Goal: Task Accomplishment & Management: Complete application form

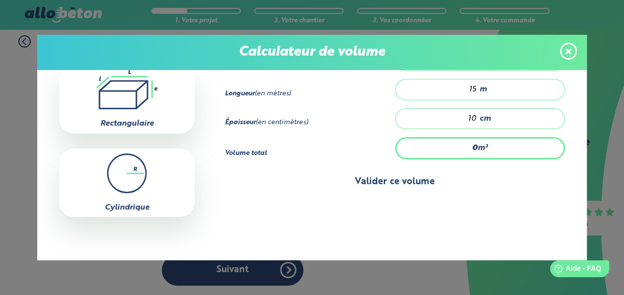
click at [374, 182] on button "Valider ce volume" at bounding box center [394, 181] width 339 height 25
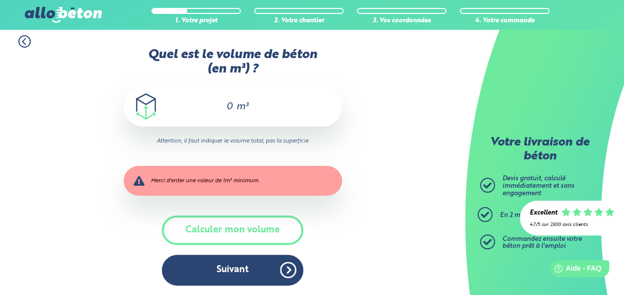
scroll to position [79, 0]
click at [231, 107] on input "0" at bounding box center [225, 107] width 17 height 12
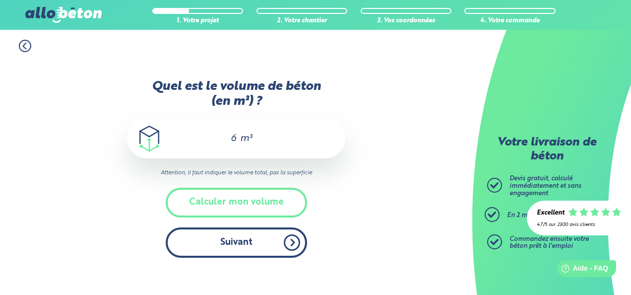
type input "6"
click at [234, 245] on button "Suivant" at bounding box center [236, 242] width 141 height 30
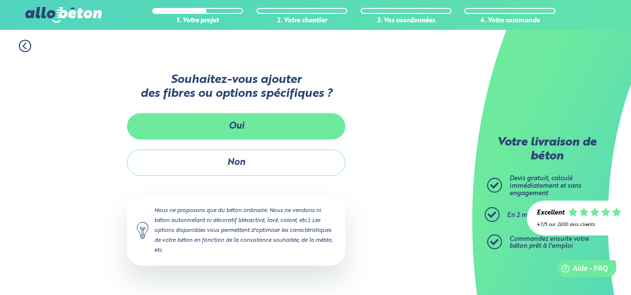
click at [251, 132] on button "Oui" at bounding box center [236, 126] width 218 height 26
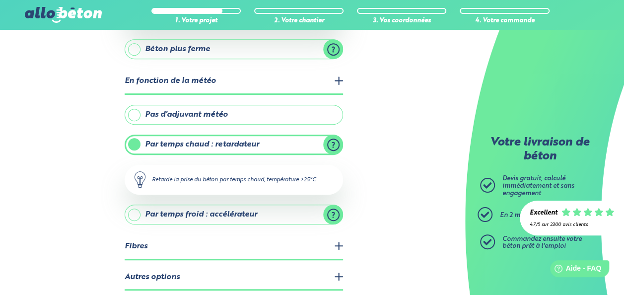
scroll to position [233, 0]
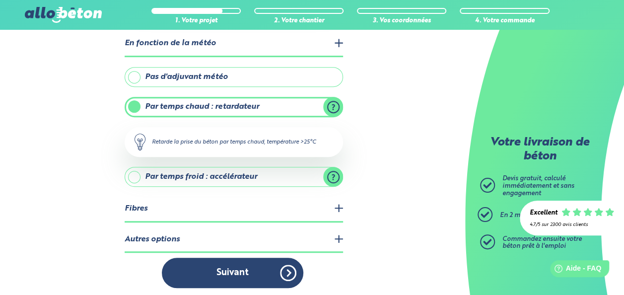
click at [339, 202] on legend "Fibres" at bounding box center [234, 209] width 218 height 25
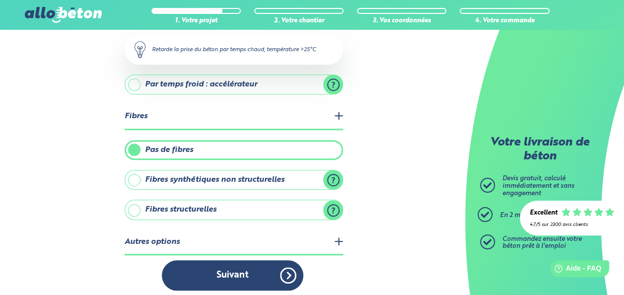
scroll to position [328, 0]
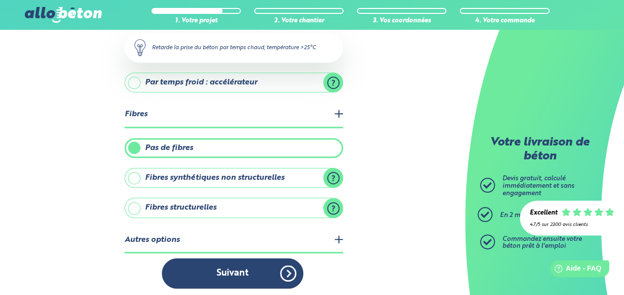
click at [195, 176] on label "Fibres synthétiques non structurelles" at bounding box center [234, 178] width 218 height 20
click at [0, 0] on input "Fibres synthétiques non structurelles" at bounding box center [0, 0] width 0 height 0
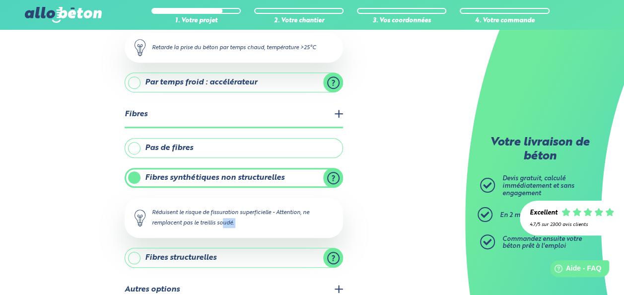
drag, startPoint x: 122, startPoint y: 233, endPoint x: 132, endPoint y: 258, distance: 26.5
click at [132, 258] on div "1. Votre projet 2. Votre chantier 3. Vos coordonnées 4. Votre commande Quelles …" at bounding box center [232, 25] width 465 height 646
click at [132, 258] on label "Fibres structurelles" at bounding box center [234, 258] width 218 height 20
click at [0, 0] on input "Fibres structurelles" at bounding box center [0, 0] width 0 height 0
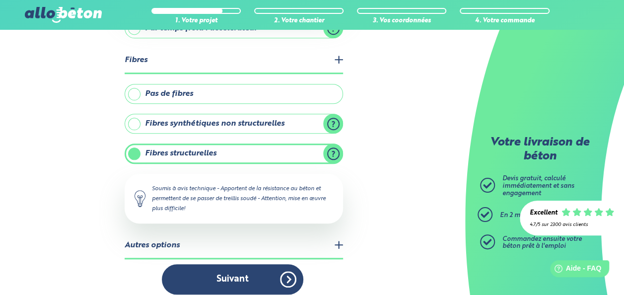
scroll to position [387, 0]
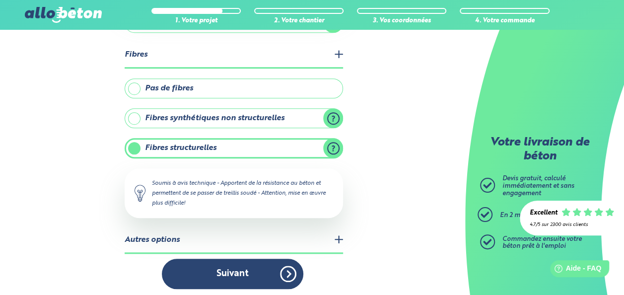
click at [166, 114] on label "Fibres synthétiques non structurelles" at bounding box center [234, 118] width 218 height 20
click at [0, 0] on input "Fibres synthétiques non structurelles" at bounding box center [0, 0] width 0 height 0
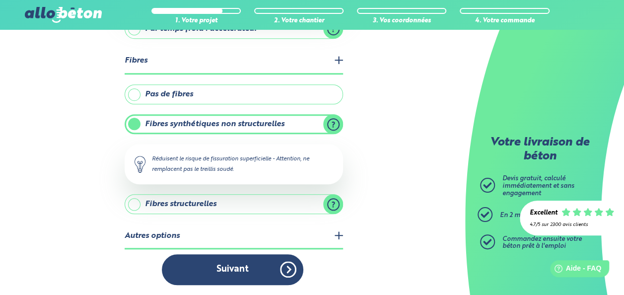
scroll to position [377, 0]
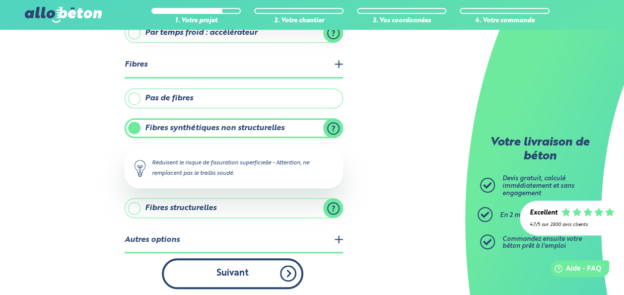
click at [253, 262] on button "Suivant" at bounding box center [232, 273] width 141 height 30
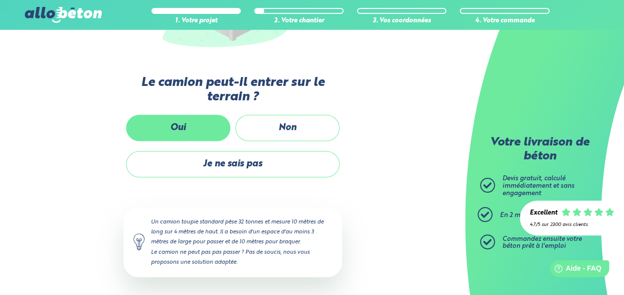
click at [214, 131] on label "Oui" at bounding box center [178, 128] width 104 height 26
click at [0, 0] on input "Oui" at bounding box center [0, 0] width 0 height 0
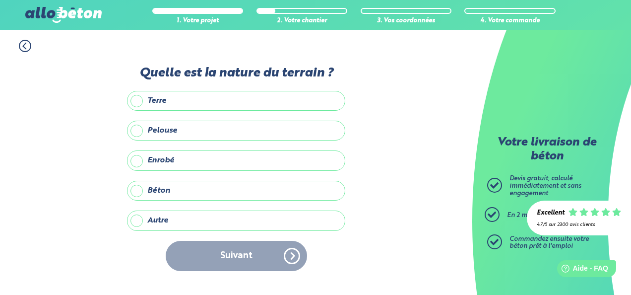
click at [158, 156] on label "Enrobé" at bounding box center [236, 160] width 218 height 20
click at [0, 0] on input "Enrobé" at bounding box center [0, 0] width 0 height 0
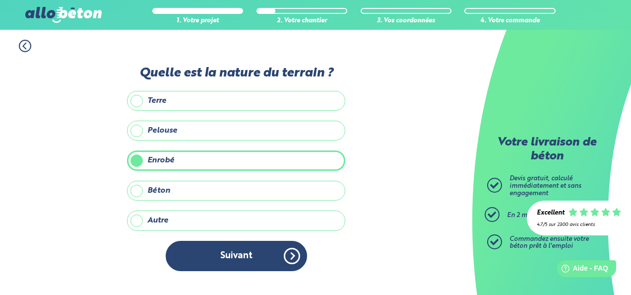
click at [191, 227] on label "Autre" at bounding box center [236, 220] width 218 height 20
click at [0, 0] on input "Autre" at bounding box center [0, 0] width 0 height 0
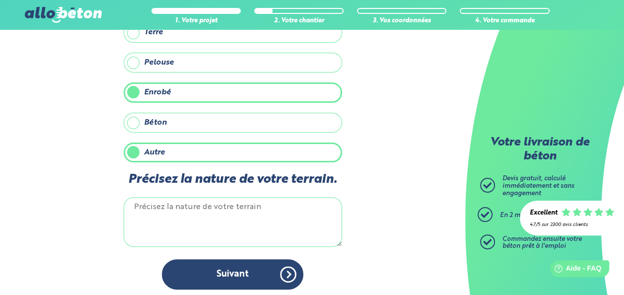
scroll to position [56, 0]
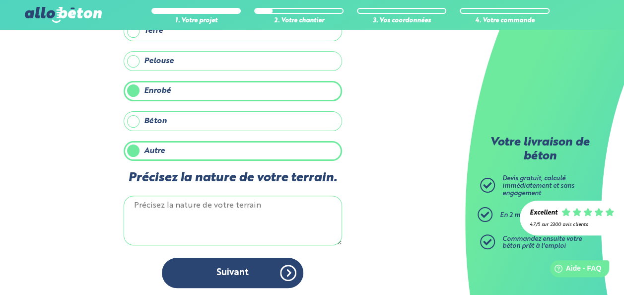
click at [136, 154] on label "Autre" at bounding box center [233, 151] width 218 height 20
click at [0, 0] on input "Autre" at bounding box center [0, 0] width 0 height 0
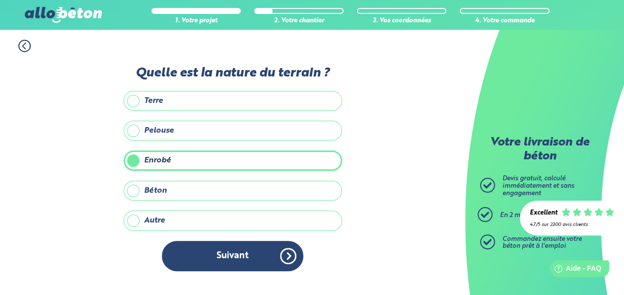
scroll to position [0, 0]
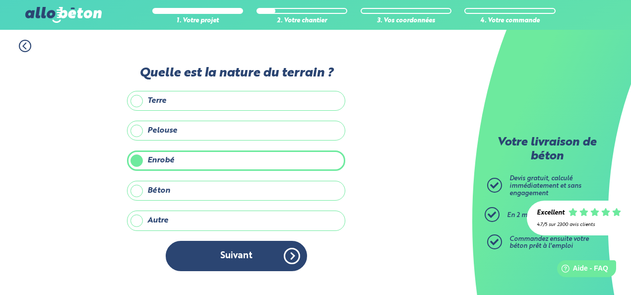
click at [158, 192] on label "Béton" at bounding box center [236, 191] width 218 height 20
click at [0, 0] on input "Béton" at bounding box center [0, 0] width 0 height 0
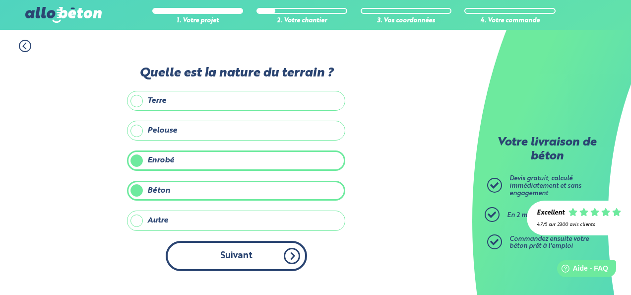
click at [204, 250] on button "Suivant" at bounding box center [236, 256] width 141 height 30
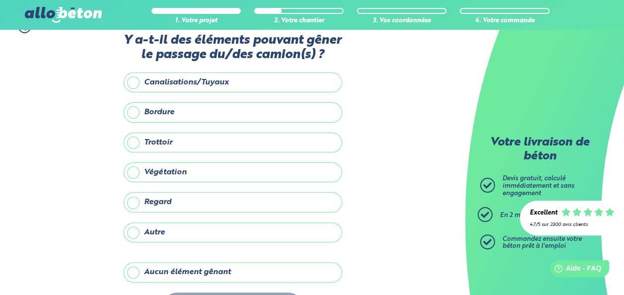
scroll to position [19, 0]
click at [166, 263] on label "Aucun élément gênant" at bounding box center [233, 272] width 218 height 20
click at [0, 0] on input "Aucun élément gênant" at bounding box center [0, 0] width 0 height 0
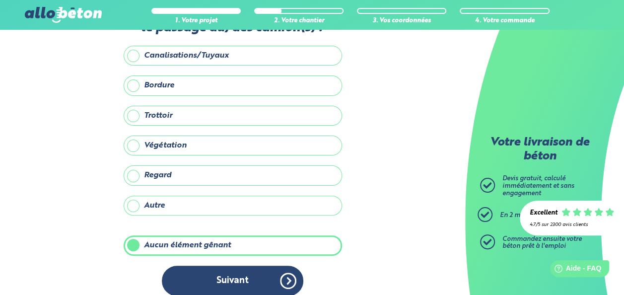
scroll to position [46, 0]
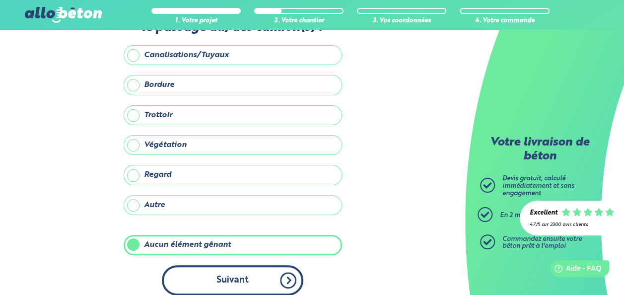
click at [224, 285] on button "Suivant" at bounding box center [232, 280] width 141 height 30
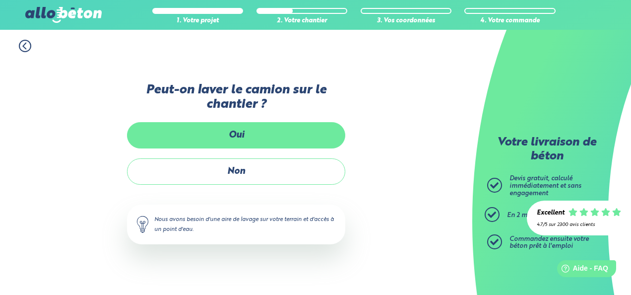
click at [239, 140] on label "Oui" at bounding box center [236, 135] width 218 height 26
click at [0, 0] on input "Oui" at bounding box center [0, 0] width 0 height 0
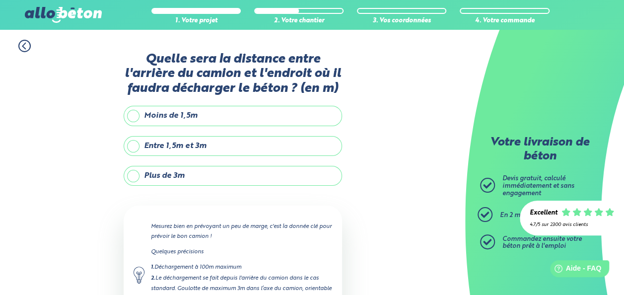
click at [160, 177] on label "Plus de 3m" at bounding box center [233, 176] width 218 height 20
click at [0, 0] on input "Plus de 3m" at bounding box center [0, 0] width 0 height 0
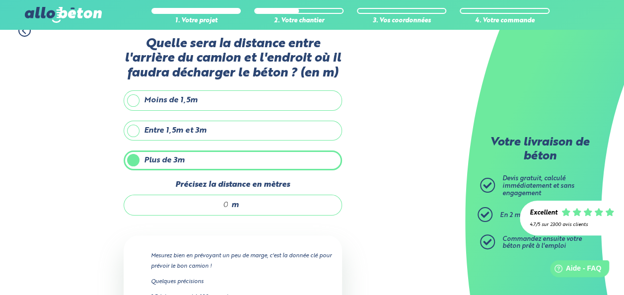
scroll to position [15, 0]
click at [220, 204] on input "Précisez la distance en mètres" at bounding box center [181, 206] width 95 height 10
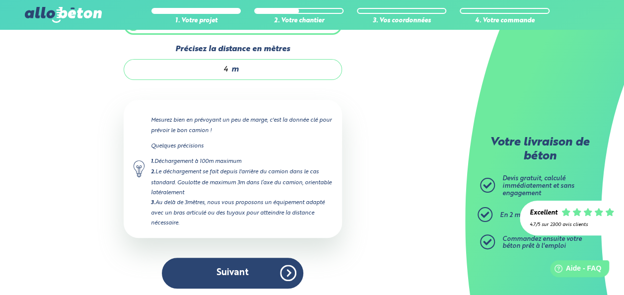
scroll to position [151, 0]
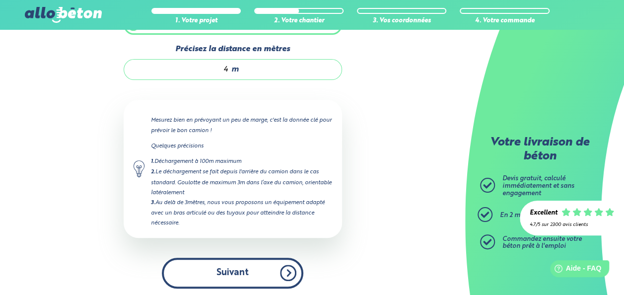
type input "4"
click at [258, 263] on button "Suivant" at bounding box center [232, 273] width 141 height 30
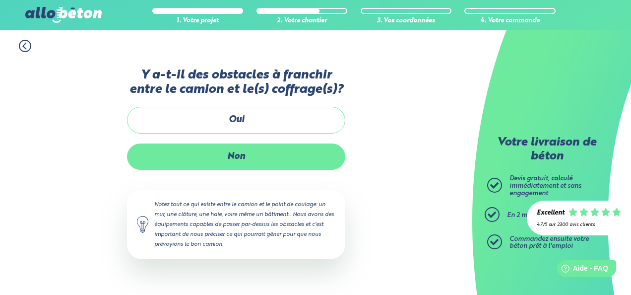
click at [245, 155] on label "Non" at bounding box center [236, 156] width 218 height 26
click at [0, 0] on input "Non" at bounding box center [0, 0] width 0 height 0
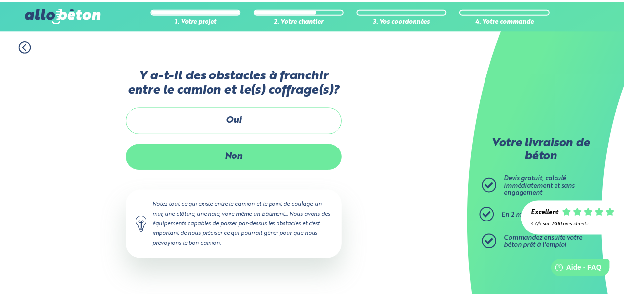
scroll to position [162, 0]
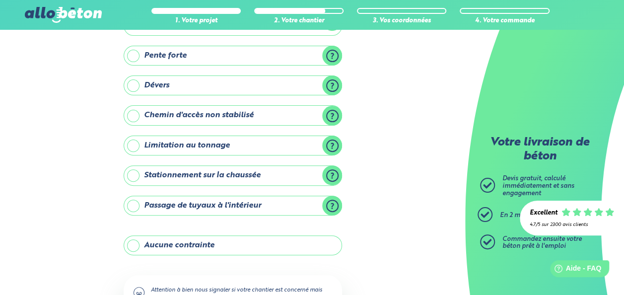
click at [249, 192] on div "Y-a t-il des contraintes particulières pour votre chantier ? Ligne électrique a…" at bounding box center [233, 171] width 218 height 408
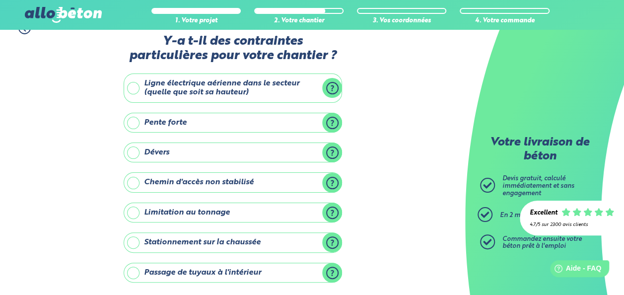
scroll to position [22, 0]
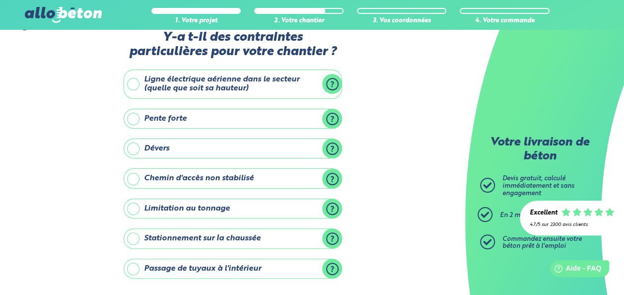
click at [195, 192] on div "Y-a t-il des contraintes particulières pour votre chantier ? Ligne électrique a…" at bounding box center [233, 234] width 218 height 408
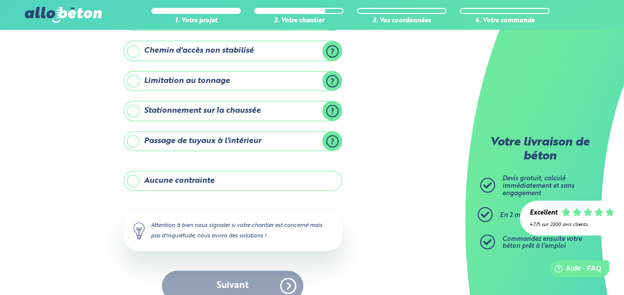
scroll to position [150, 0]
click at [152, 183] on label "Aucune contrainte" at bounding box center [233, 180] width 218 height 20
click at [0, 0] on input "Aucune contrainte" at bounding box center [0, 0] width 0 height 0
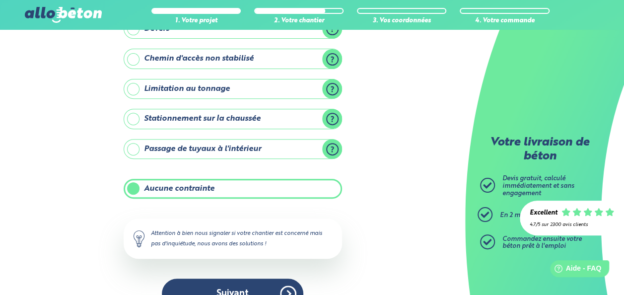
scroll to position [162, 0]
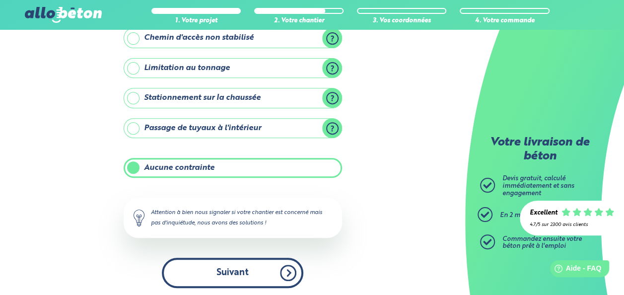
click at [264, 279] on button "Suivant" at bounding box center [232, 273] width 141 height 30
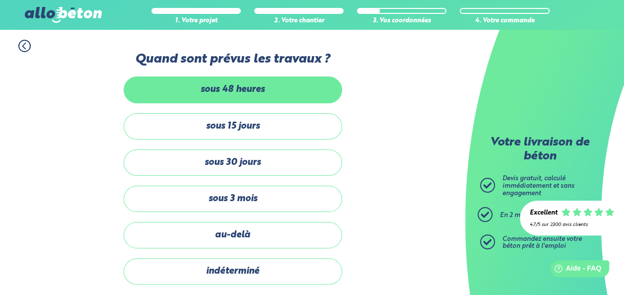
click at [236, 99] on label "sous 48 heures" at bounding box center [233, 89] width 218 height 26
click at [0, 0] on input "sous 48 heures" at bounding box center [0, 0] width 0 height 0
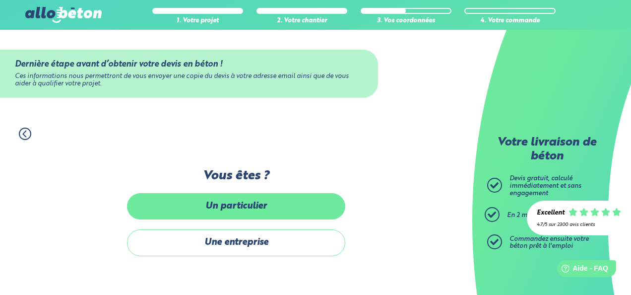
click at [259, 218] on label "Un particulier" at bounding box center [236, 206] width 218 height 26
click at [0, 0] on input "Un particulier" at bounding box center [0, 0] width 0 height 0
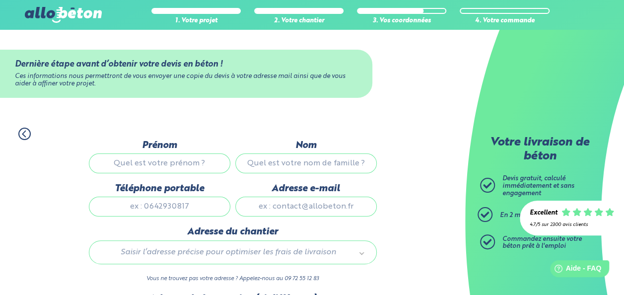
click at [162, 165] on input "Prénom" at bounding box center [159, 163] width 141 height 20
type input "MERY"
click at [323, 164] on input "Nom" at bounding box center [305, 163] width 141 height 20
type input "DUVENTRU"
click at [196, 213] on input "Téléphone portable" at bounding box center [159, 207] width 141 height 20
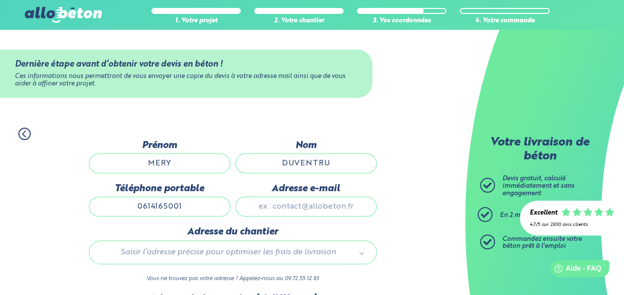
type input "0614165001"
click at [309, 208] on input "Adresse e-mail" at bounding box center [305, 207] width 141 height 20
type input "m-duventru@orange.fr"
click at [230, 244] on div "Saisir l’adresse précise pour optimiser les frais de livraison" at bounding box center [233, 252] width 288 height 24
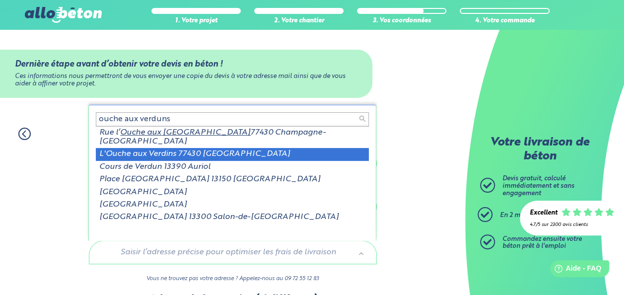
type input "ouche aux verduns"
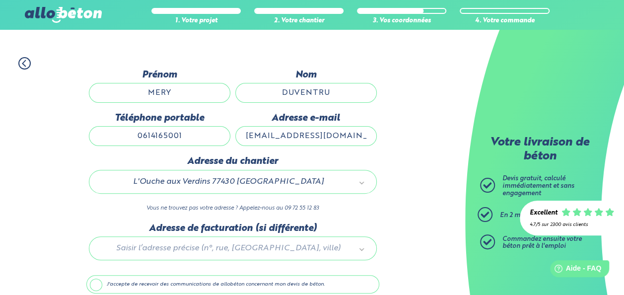
scroll to position [71, 0]
click at [236, 243] on div at bounding box center [232, 245] width 293 height 47
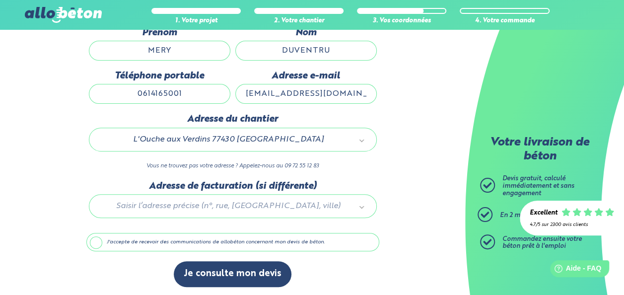
click at [224, 242] on label "J'accepte de recevoir des communications de allobéton concernant mon devis de b…" at bounding box center [232, 242] width 293 height 19
click at [0, 0] on input "J'accepte de recevoir des communications de allobéton concernant mon devis de b…" at bounding box center [0, 0] width 0 height 0
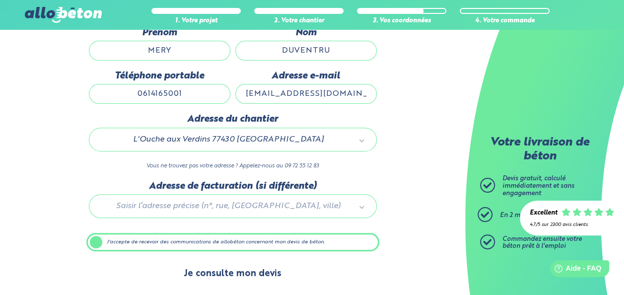
click at [232, 271] on button "Je consulte mon devis" at bounding box center [233, 273] width 118 height 25
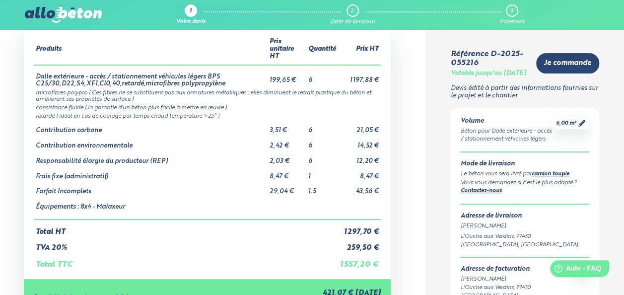
scroll to position [55, 0]
click at [232, 271] on div "Produits Prix unitaire HT Quantité Prix HT Dalle extérieure - accès / stationne…" at bounding box center [207, 151] width 367 height 255
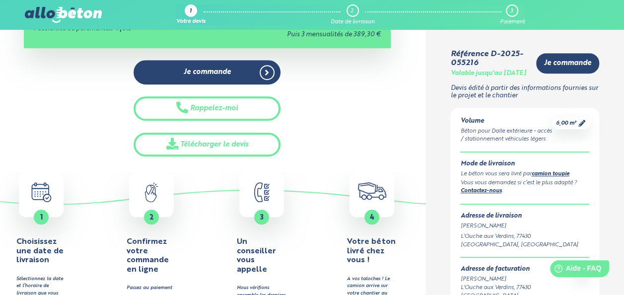
scroll to position [318, 0]
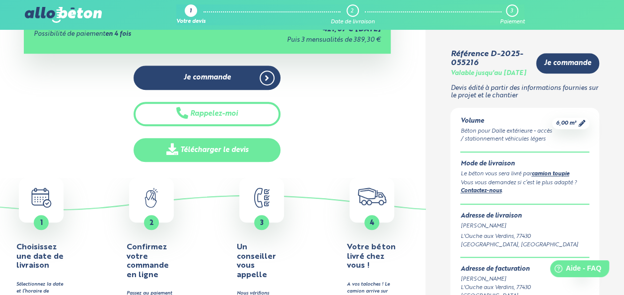
click at [193, 151] on link "Télécharger le devis" at bounding box center [207, 150] width 147 height 24
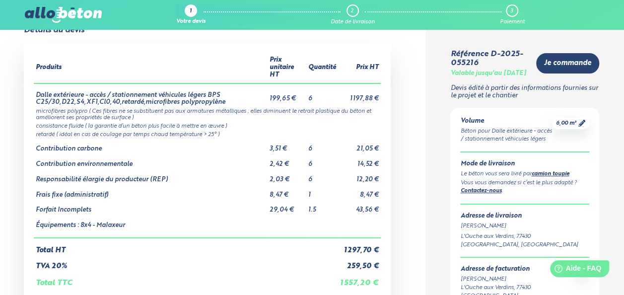
scroll to position [35, 0]
click at [582, 127] on icon at bounding box center [581, 123] width 7 height 7
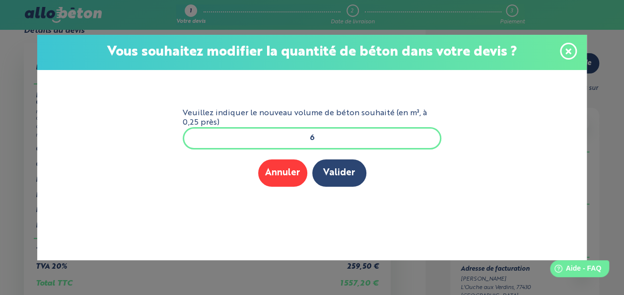
click at [326, 141] on input "6" at bounding box center [312, 138] width 259 height 22
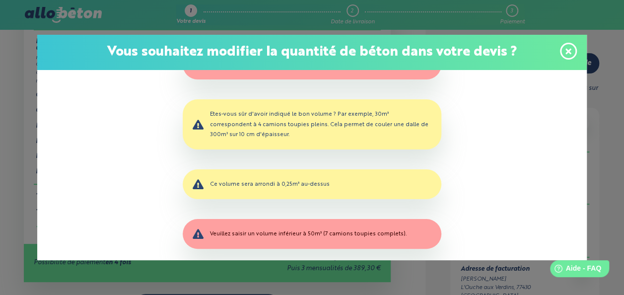
scroll to position [0, 0]
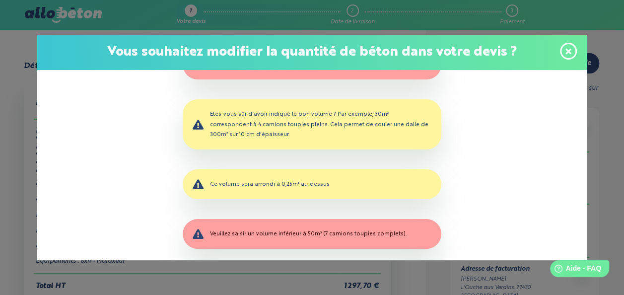
type input "_"
click at [315, 149] on form "Veuillez indiquer le nouveau volume de béton souhaité (en m³, à 0,25 près) _ Me…" at bounding box center [312, 150] width 275 height 160
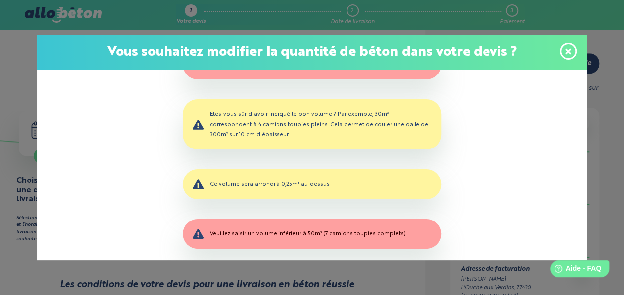
scroll to position [36, 0]
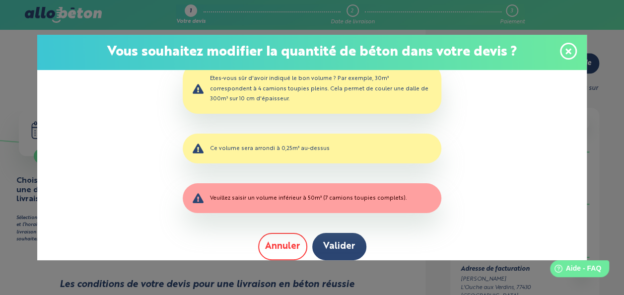
click at [291, 250] on button "Annuler" at bounding box center [282, 246] width 49 height 27
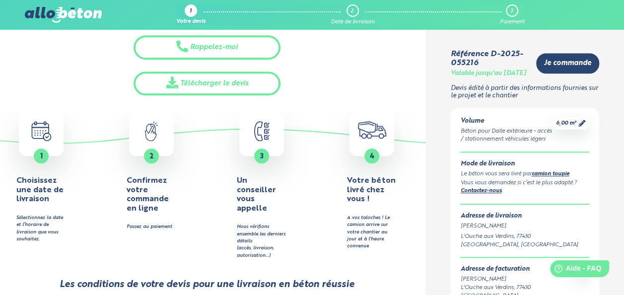
scroll to position [0, 0]
click at [579, 127] on icon at bounding box center [581, 123] width 7 height 7
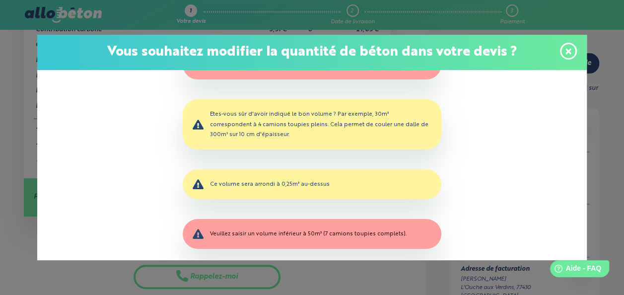
scroll to position [154, 0]
click at [387, 163] on form "Veuillez indiquer le nouveau volume de béton souhaité (en m³, à 0,25 près) _ Me…" at bounding box center [312, 150] width 275 height 160
click at [386, 165] on form "Veuillez indiquer le nouveau volume de béton souhaité (en m³, à 0,25 près) _ Me…" at bounding box center [312, 150] width 275 height 160
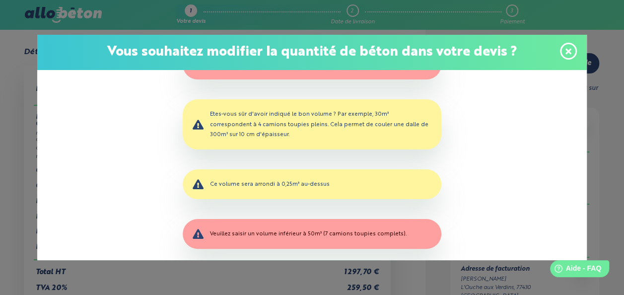
scroll to position [0, 0]
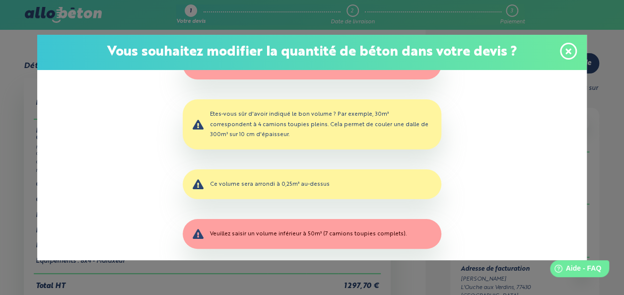
click at [576, 51] on span at bounding box center [568, 51] width 17 height 17
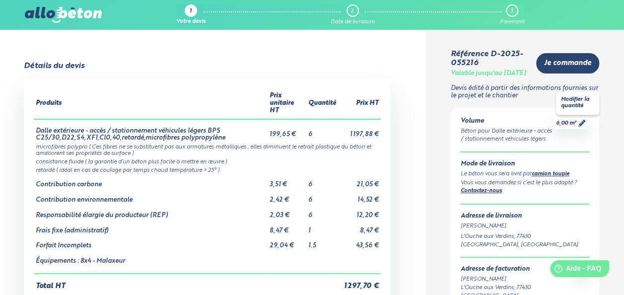
click at [558, 127] on span "6,00 m³" at bounding box center [566, 123] width 20 height 7
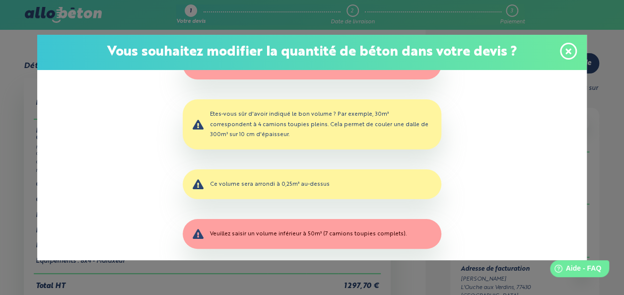
click at [558, 60] on p "Vous souhaitez modifier la quantité de béton dans votre devis ?" at bounding box center [312, 52] width 530 height 15
click at [563, 56] on span at bounding box center [568, 51] width 17 height 17
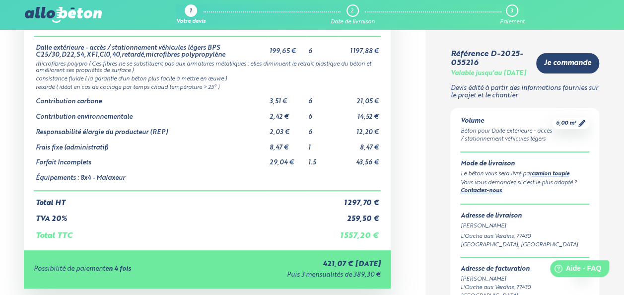
scroll to position [82, 0]
